Goal: Information Seeking & Learning: Stay updated

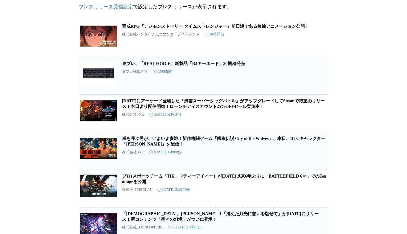
scroll to position [62, 0]
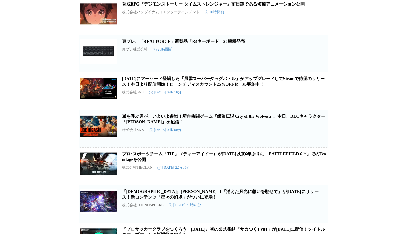
click at [216, 122] on link "嵐を呼ぶ男が、いよいよ参戦！新作格闘ゲーム『餓狼伝説 City of the Wolves』、本日、DLCキャラクター「[PERSON_NAME]」を配信！" at bounding box center [223, 119] width 203 height 10
click at [201, 162] on link "プロeスポーツチーム「TIE」（ティーアイイー）が[DATE]以来6年ぶりに「BATTLEFIELD 6™」でのTeamtageを公開" at bounding box center [224, 156] width 204 height 10
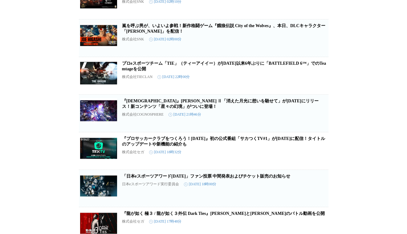
scroll to position [154, 0]
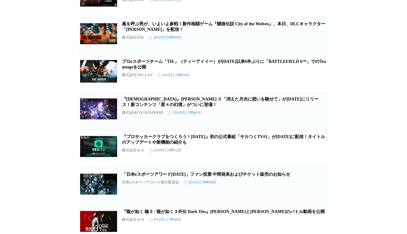
click at [243, 176] on link "「日本eスポーツアワード[DATE]」ファン投票 中間発表およびチケット販売のお知らせ" at bounding box center [206, 174] width 168 height 5
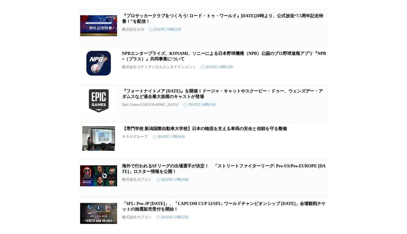
scroll to position [462, 0]
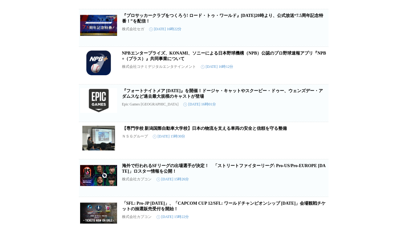
click at [188, 99] on link "『フォートナイトメア [DATE]』を開催！ドージャ・キャットやスクービー・ドゥー、ウェンズデー・アダムスなど過去最大規模のキャストが登場" at bounding box center [222, 93] width 201 height 10
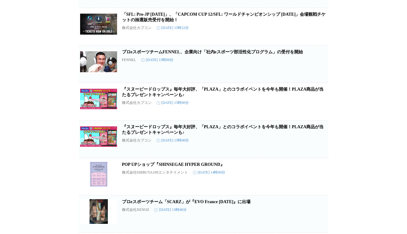
scroll to position [677, 0]
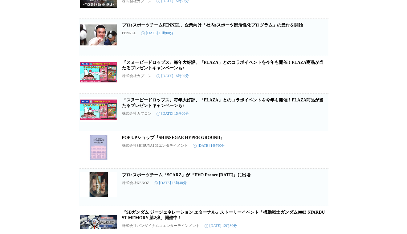
click at [186, 27] on link "プロeスポーツチームFENNEL、企業向け「社内eスポーツ部活性化プログラム」の受付を開始" at bounding box center [212, 25] width 181 height 5
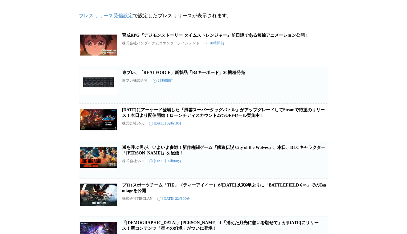
scroll to position [0, 0]
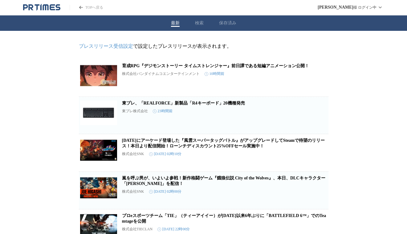
click at [32, 4] on icon "PR TIMESのトップページはこちら" at bounding box center [41, 7] width 37 height 7
click at [34, 11] on header "TOPへ戻る [PERSON_NAME][PERSON_NAME] ログイン中" at bounding box center [203, 7] width 407 height 15
click at [49, 5] on icon "PR TIMESのトップページはこちら" at bounding box center [41, 7] width 37 height 7
